Goal: Transaction & Acquisition: Purchase product/service

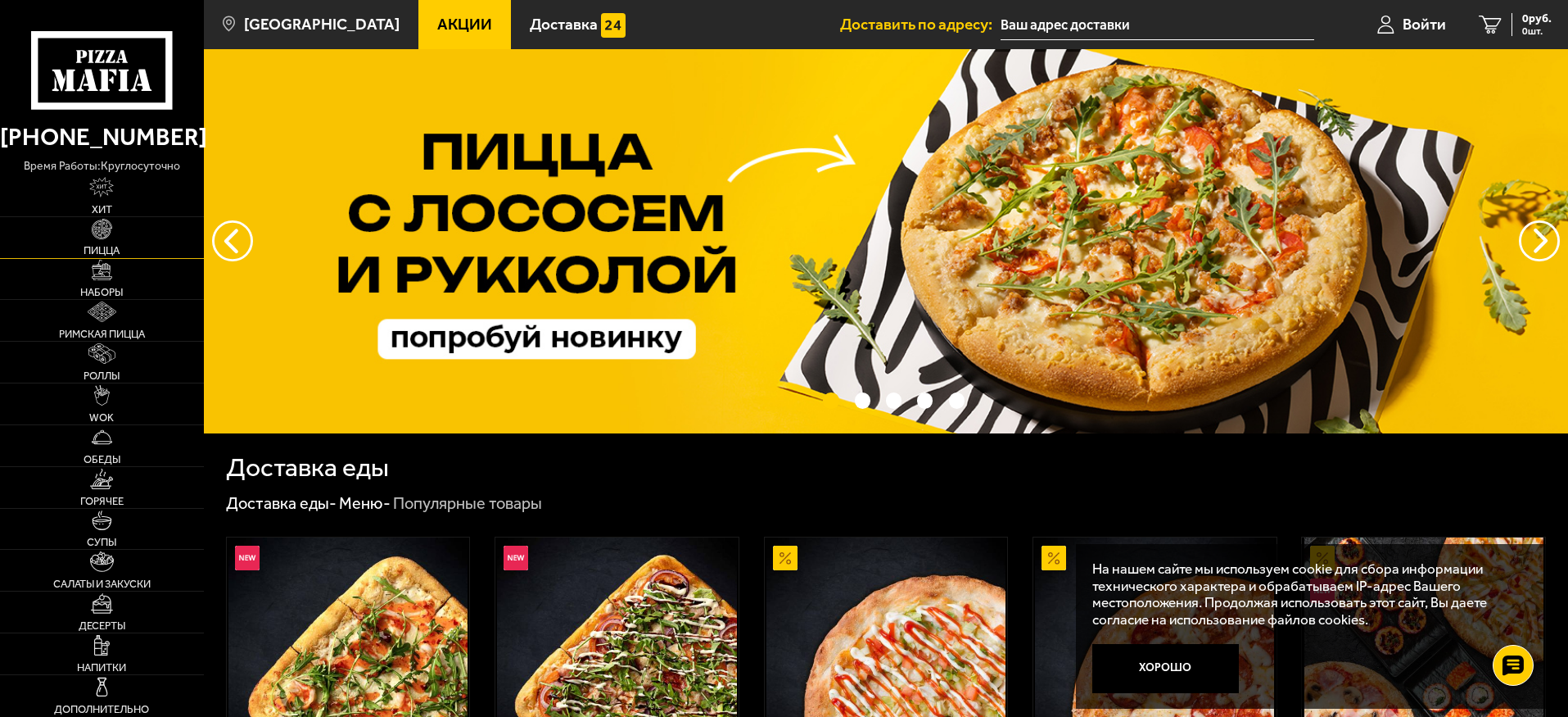
click at [109, 239] on img at bounding box center [102, 229] width 21 height 21
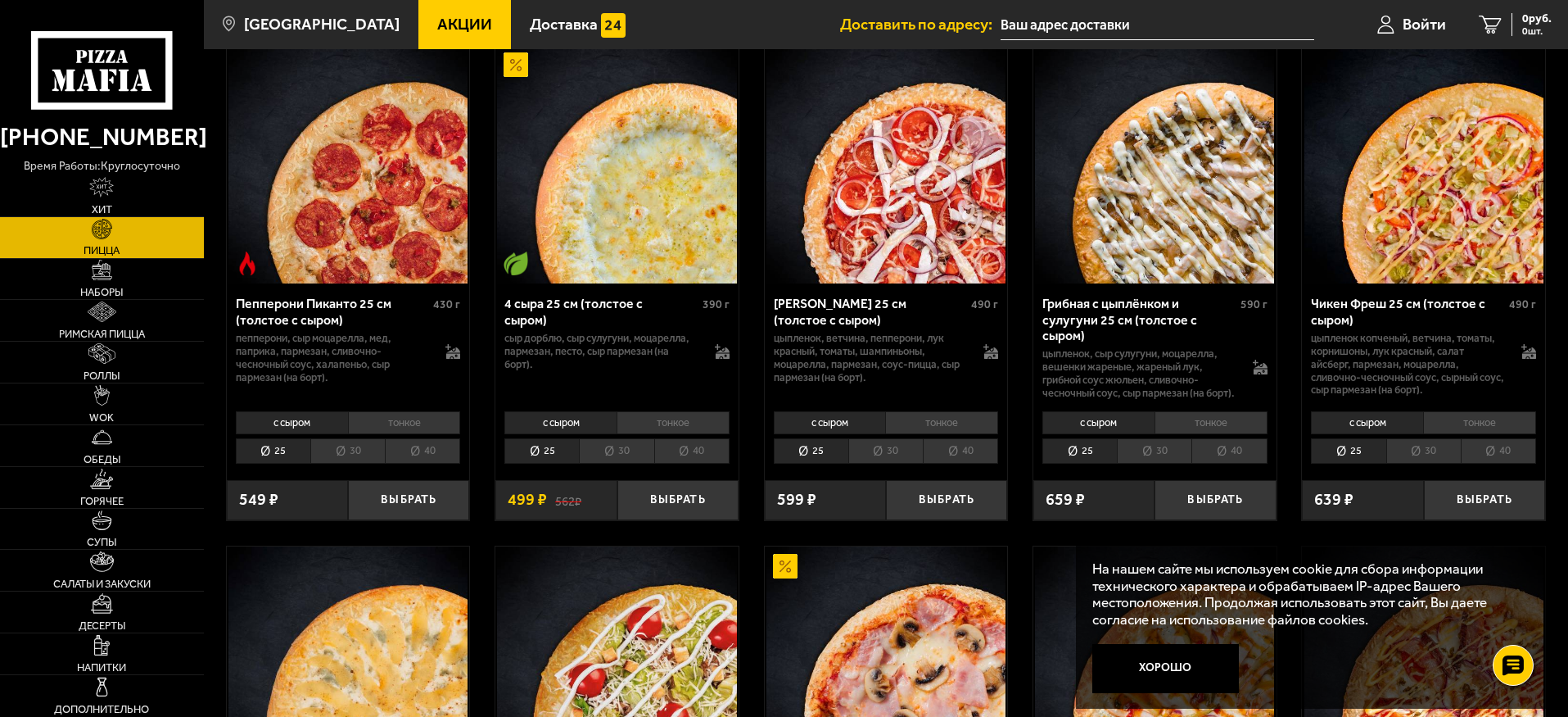
scroll to position [1147, 0]
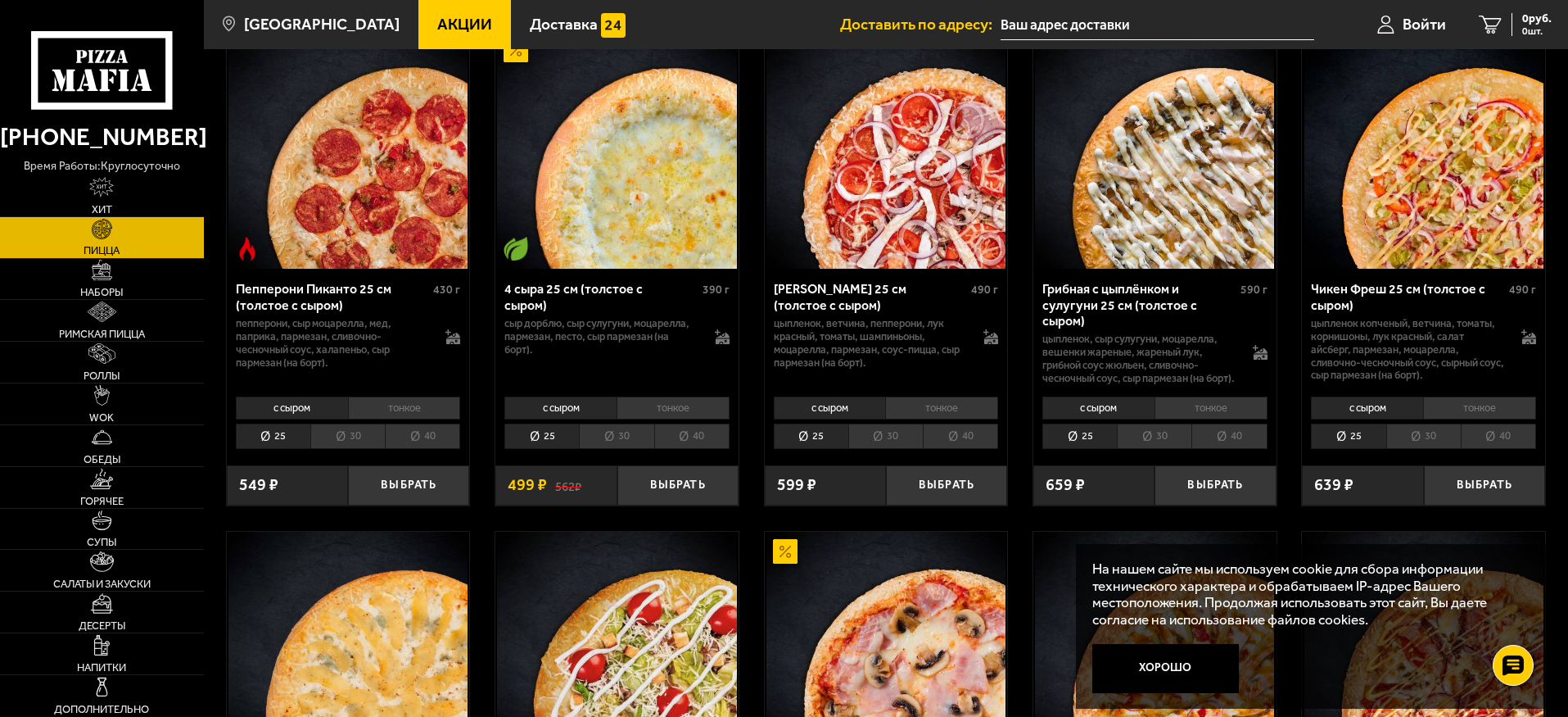
click at [1238, 449] on li "40" at bounding box center [1229, 436] width 76 height 25
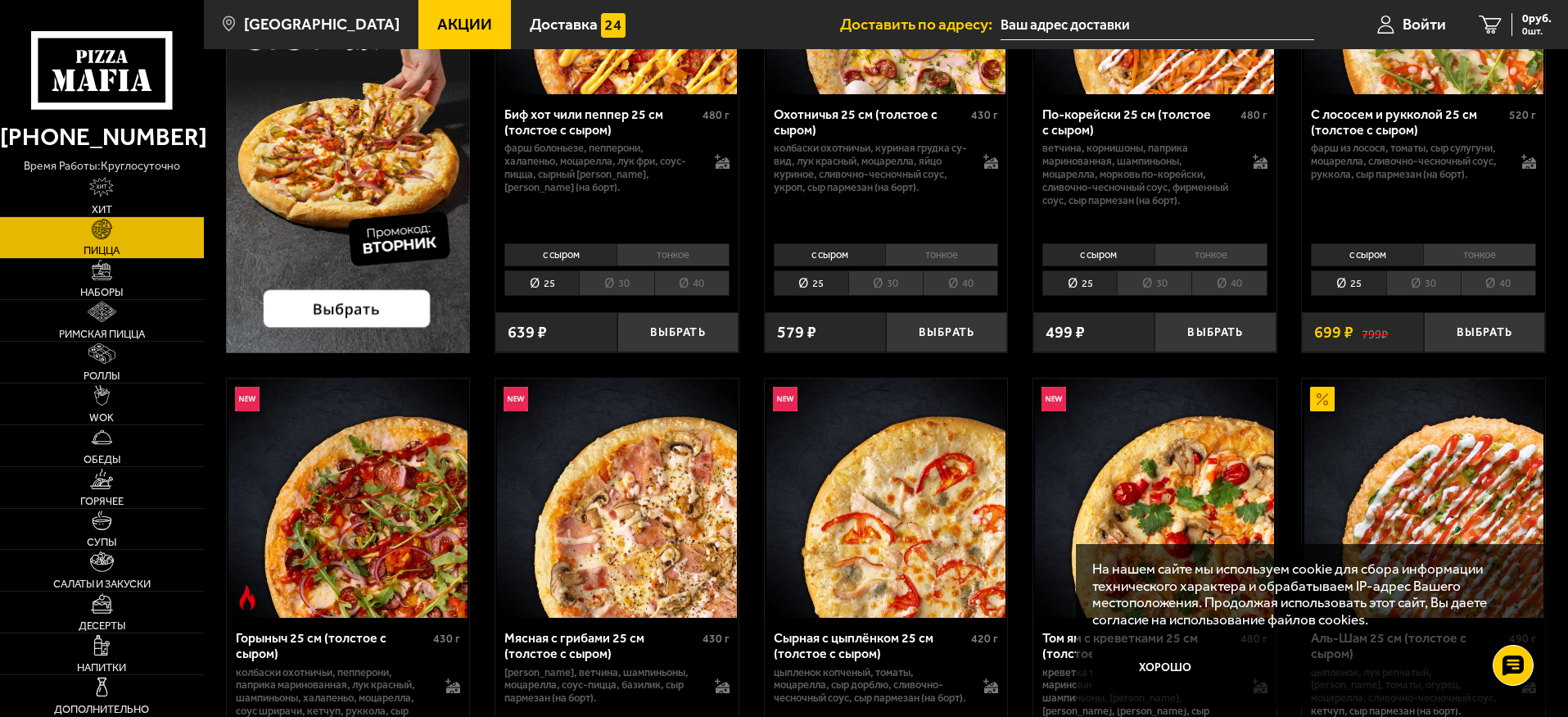
scroll to position [0, 0]
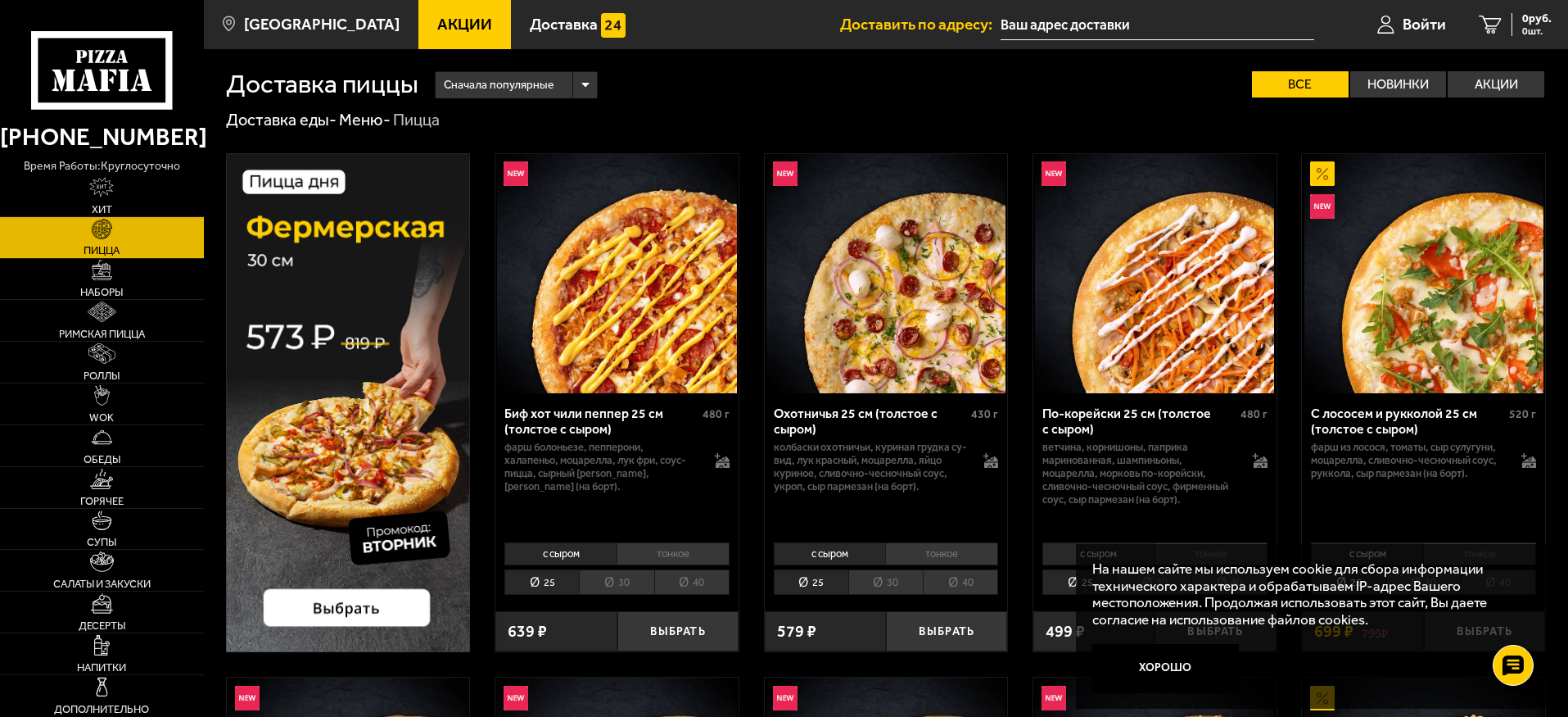
click at [389, 375] on img at bounding box center [348, 402] width 245 height 499
